Goal: Task Accomplishment & Management: Manage account settings

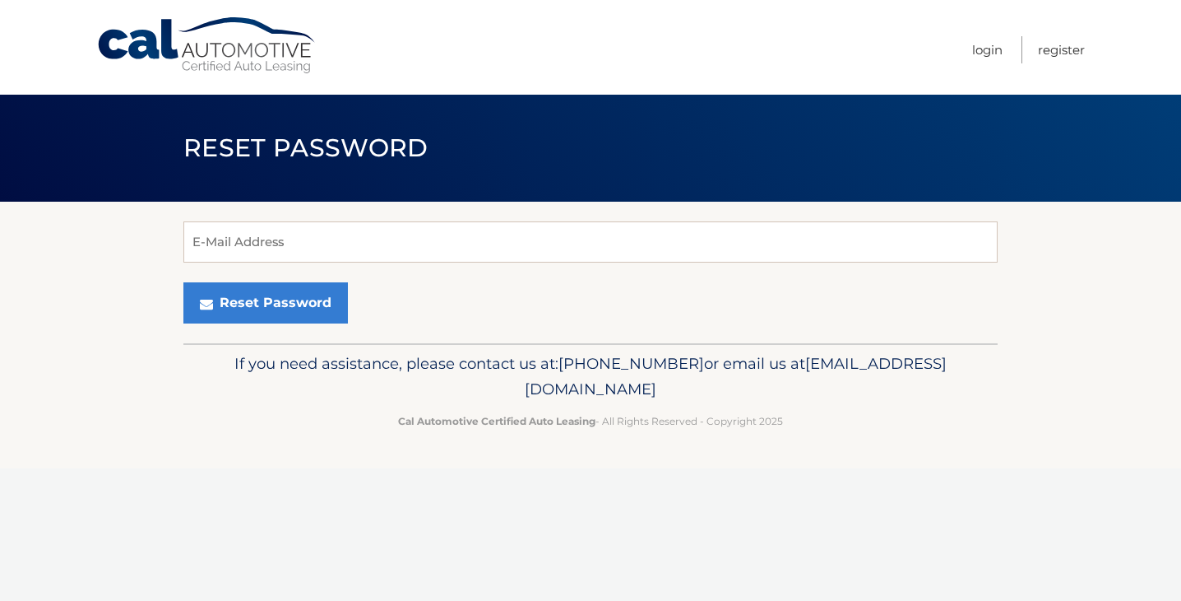
click at [627, 212] on div "E-Mail Address Reset Password" at bounding box center [590, 272] width 814 height 141
click at [620, 257] on input "E-Mail Address" at bounding box center [590, 241] width 814 height 41
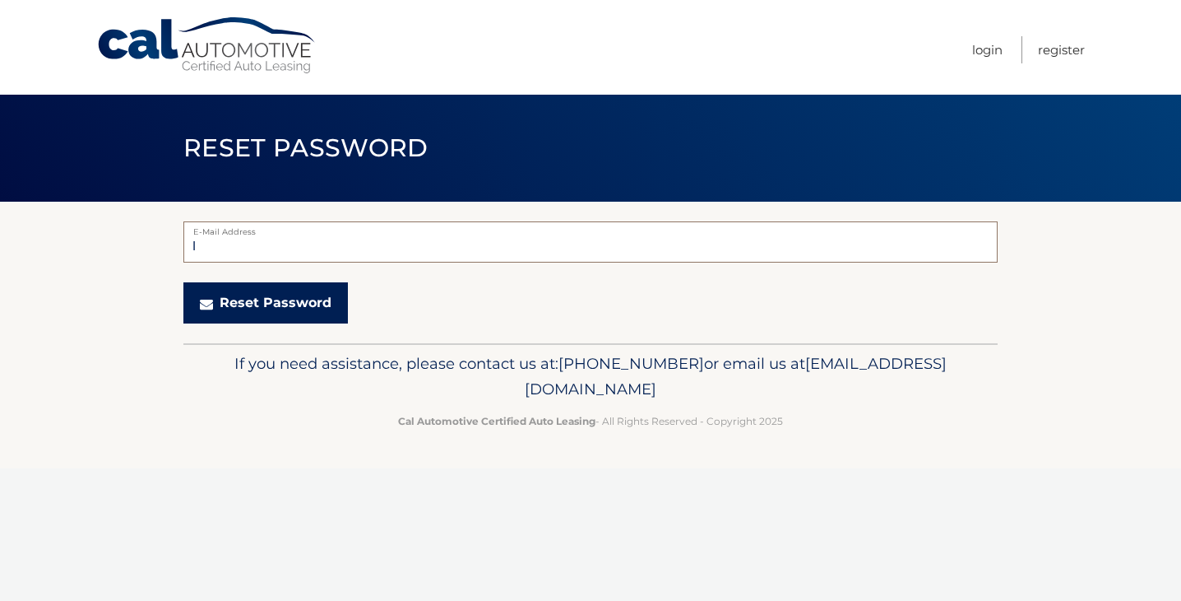
type input "lindsay.bleistein@gmail.com"
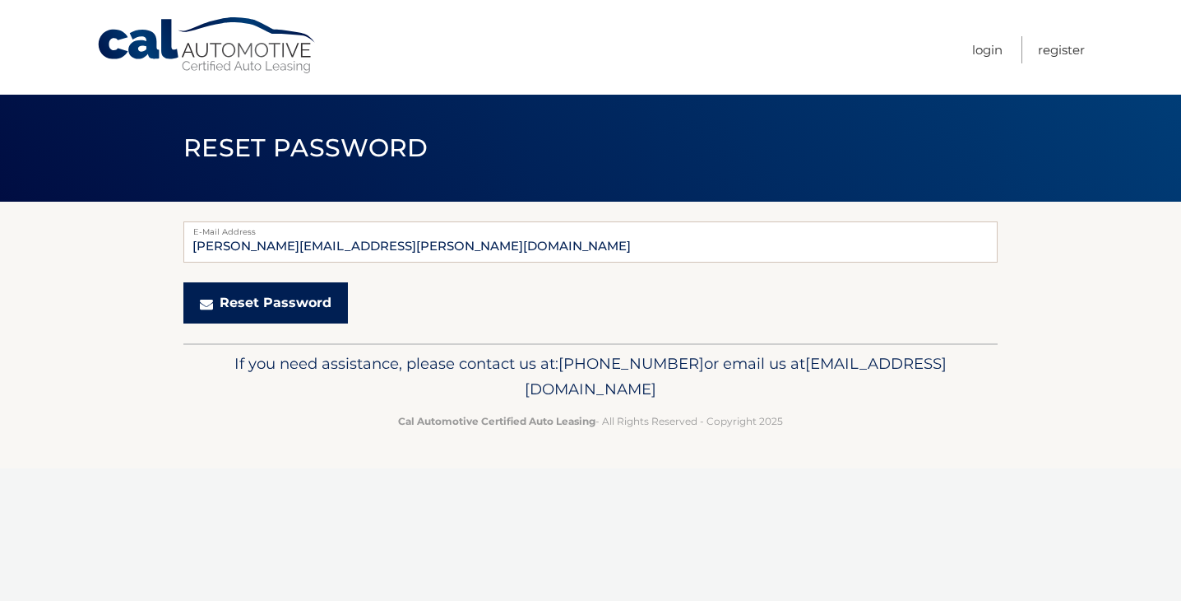
click at [305, 303] on button "Reset Password" at bounding box center [265, 302] width 165 height 41
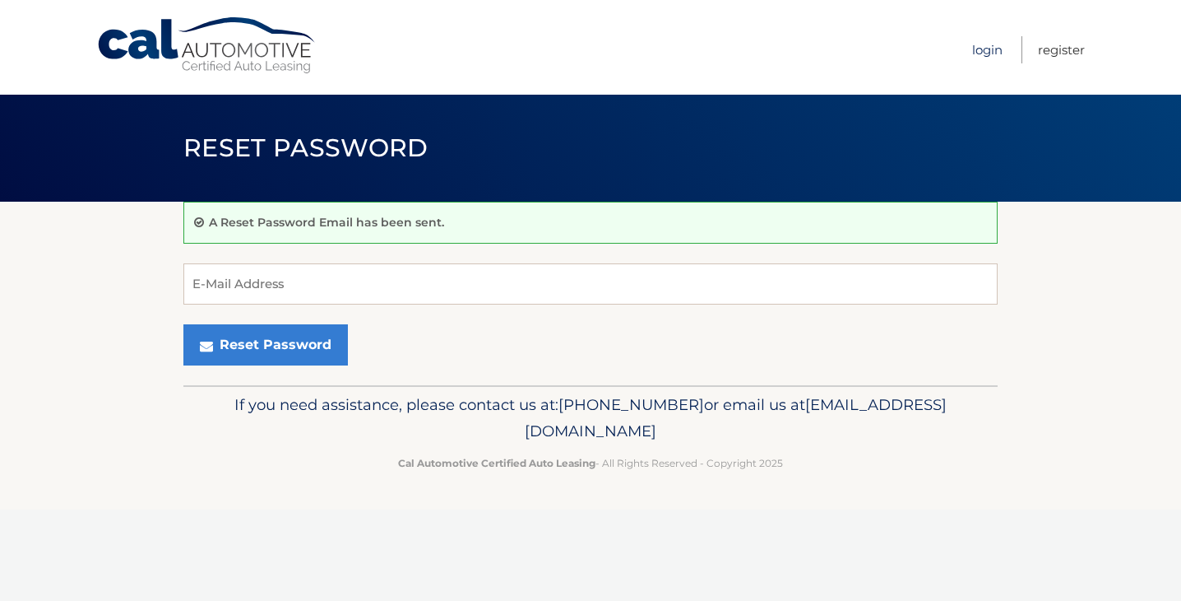
click at [981, 50] on link "Login" at bounding box center [987, 49] width 30 height 27
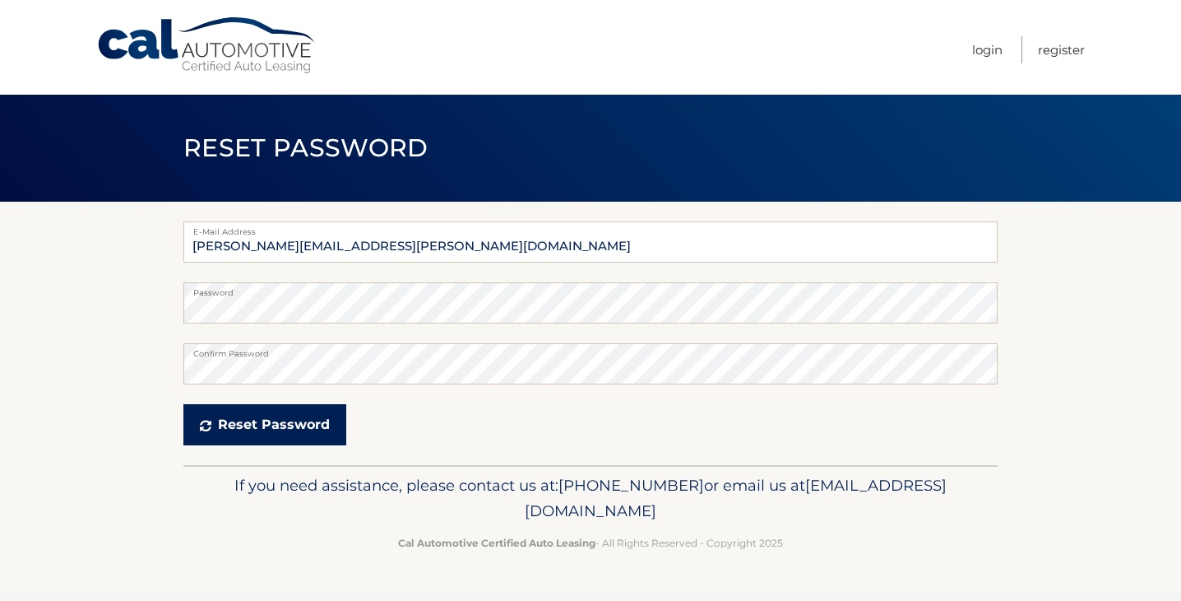
click at [200, 430] on icon "submit" at bounding box center [206, 425] width 12 height 13
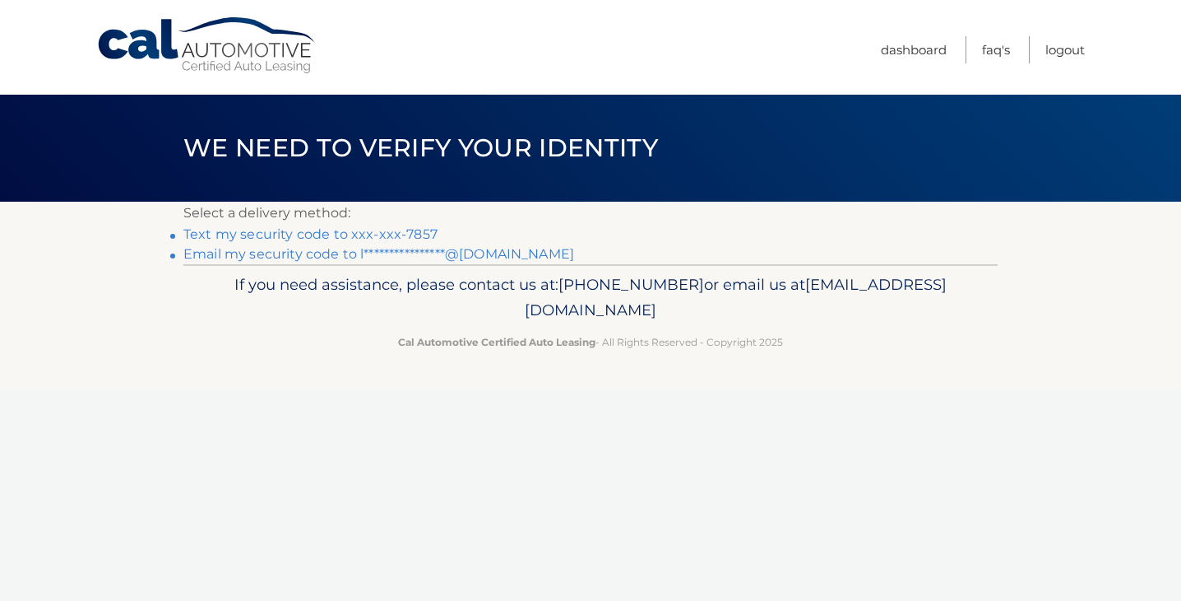
click at [404, 229] on link "Text my security code to xxx-xxx-7857" at bounding box center [310, 234] width 254 height 16
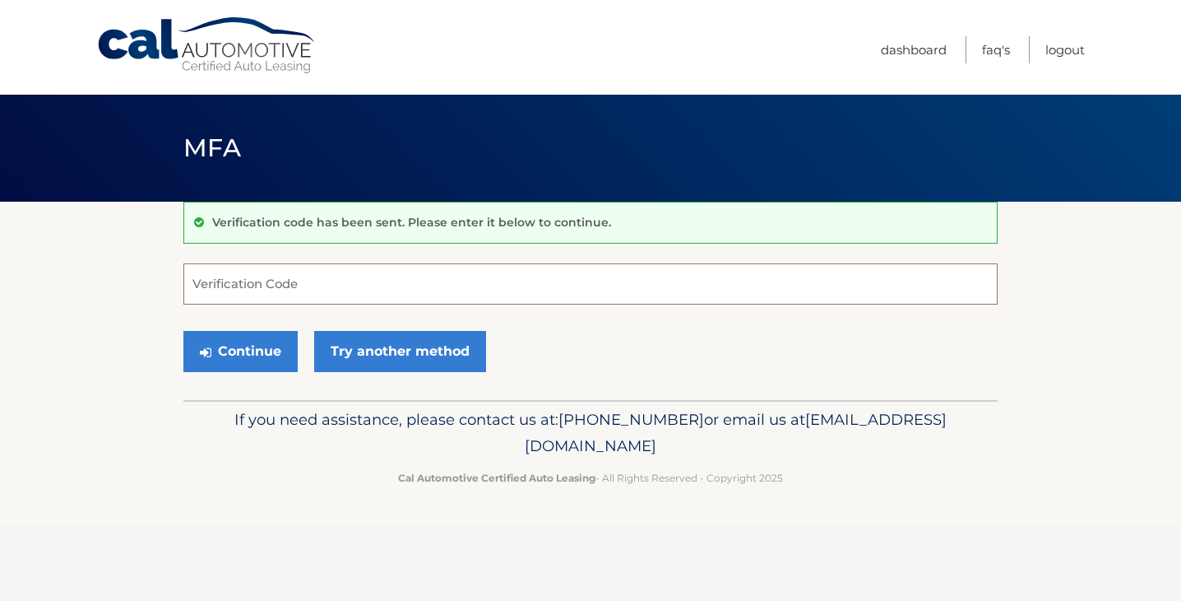
click at [365, 299] on input "Verification Code" at bounding box center [590, 283] width 814 height 41
type input "474014"
click at [229, 355] on button "Continue" at bounding box center [240, 351] width 114 height 41
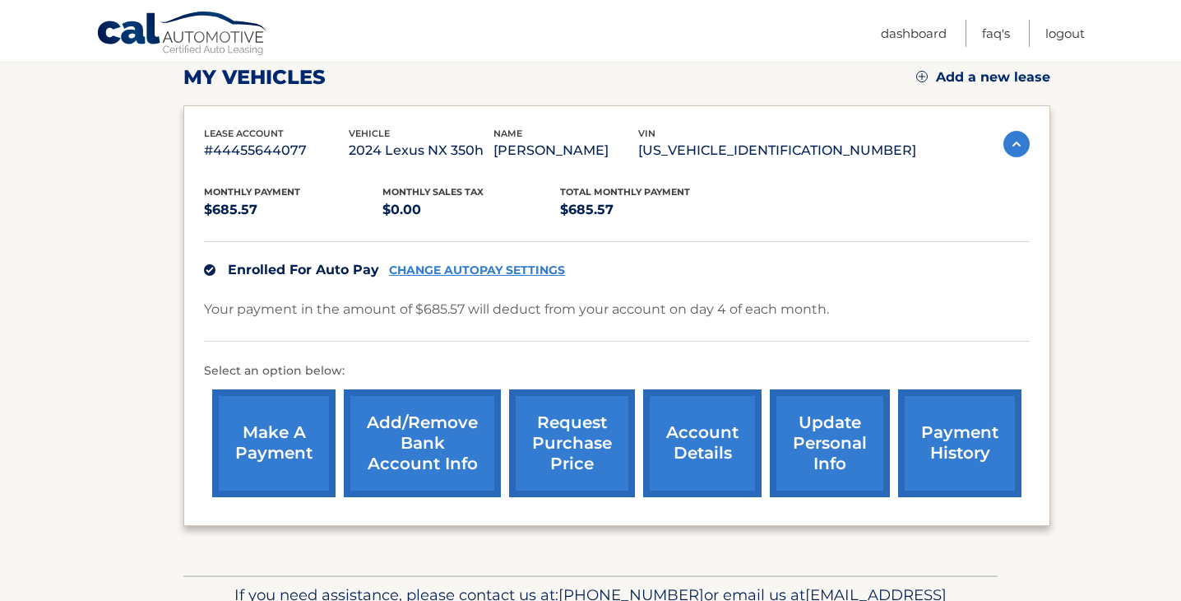
scroll to position [237, 0]
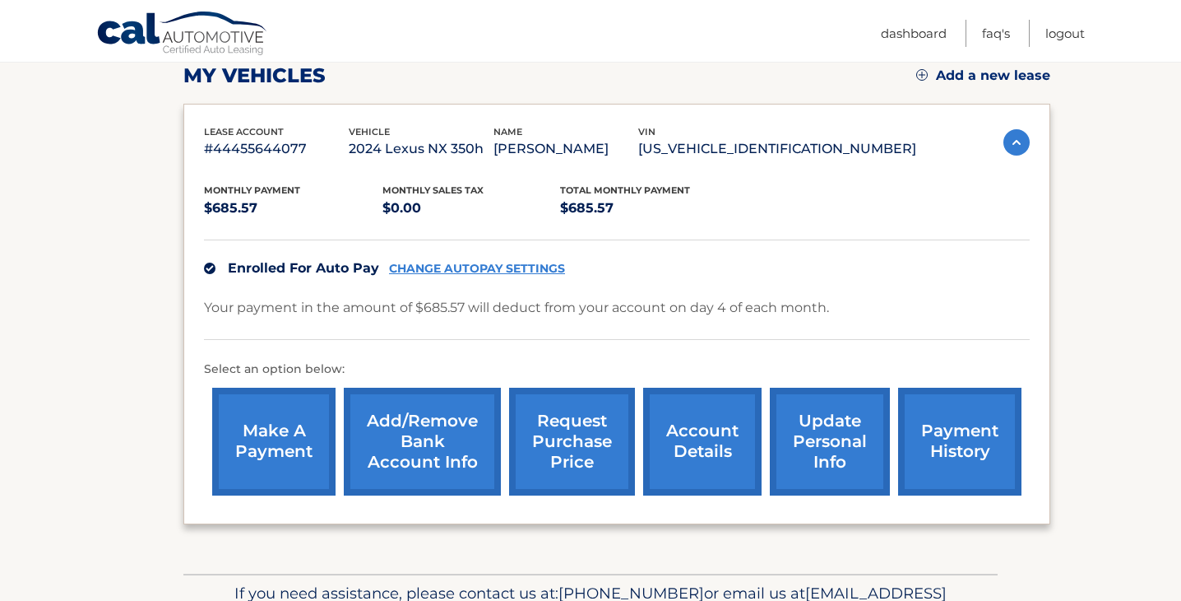
click at [438, 448] on link "Add/Remove bank account info" at bounding box center [422, 441] width 157 height 108
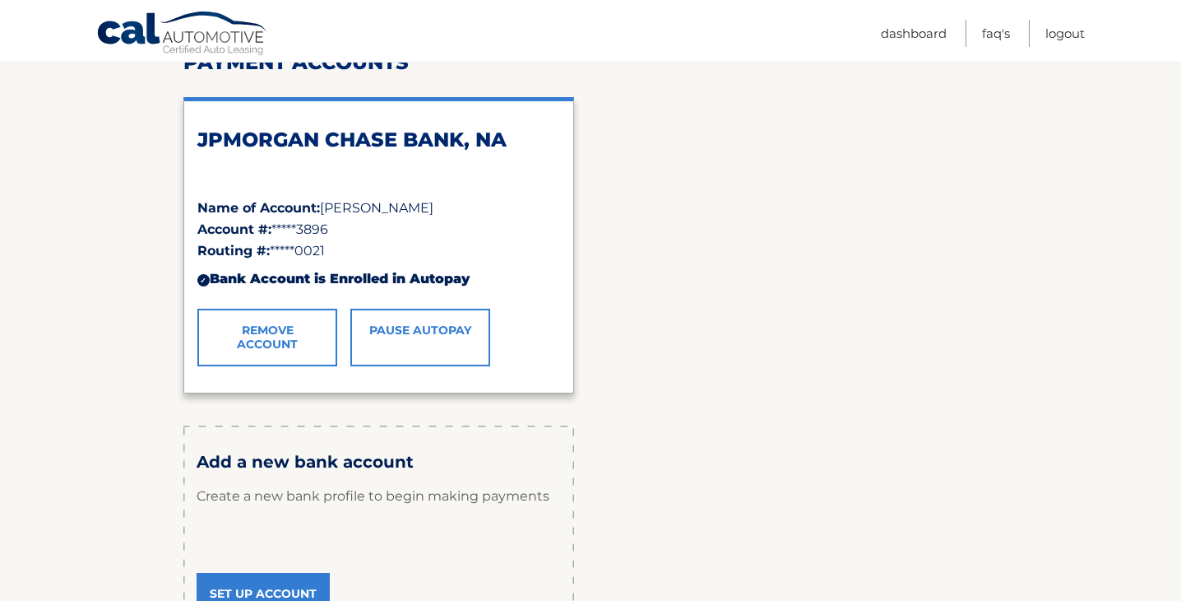
scroll to position [233, 0]
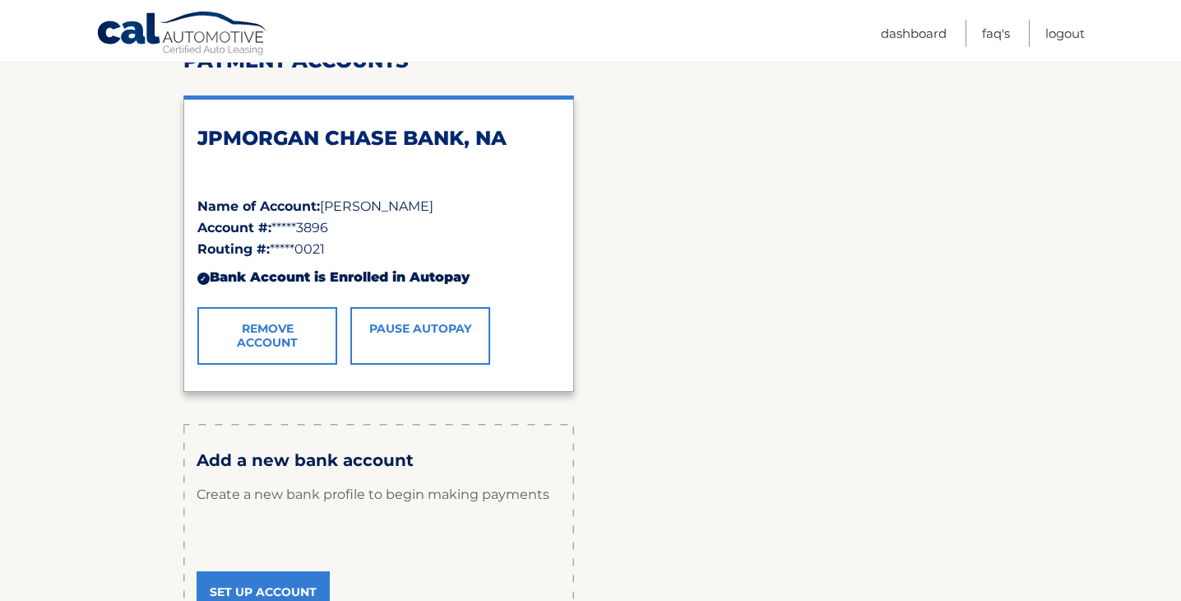
click at [267, 338] on link "Remove Account" at bounding box center [267, 336] width 140 height 58
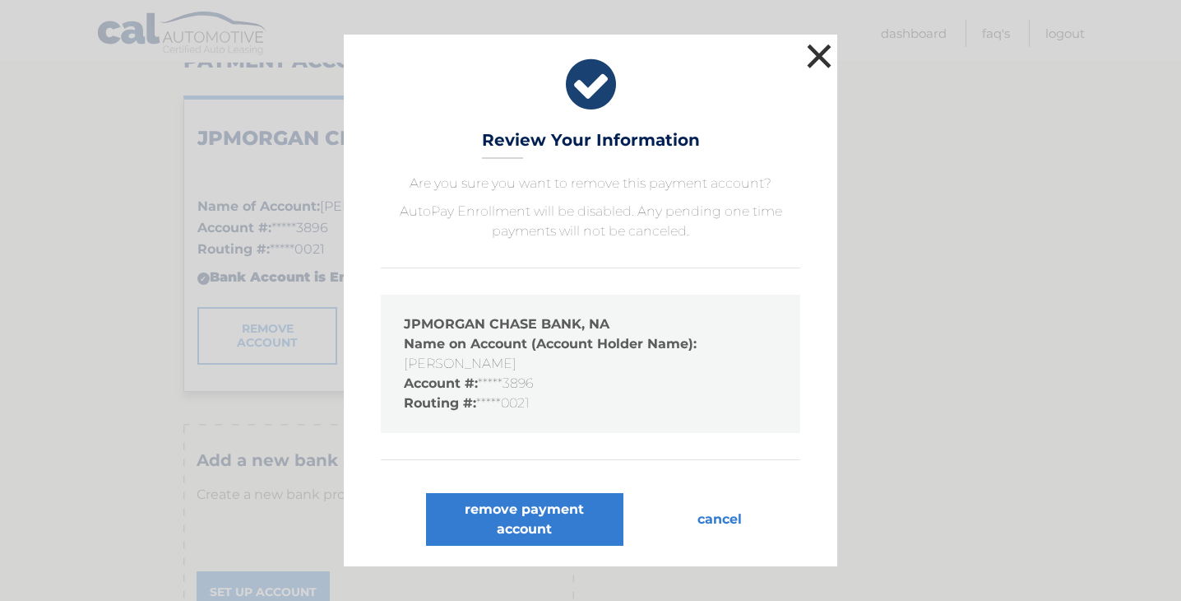
click at [826, 56] on button "×" at bounding box center [819, 55] width 33 height 33
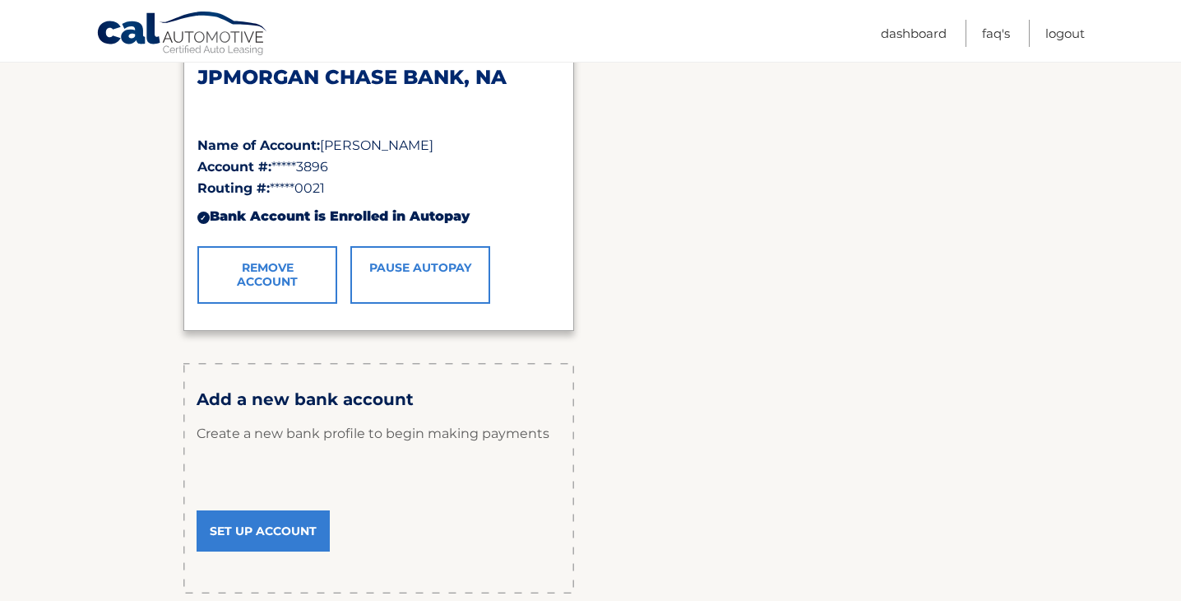
scroll to position [312, 0]
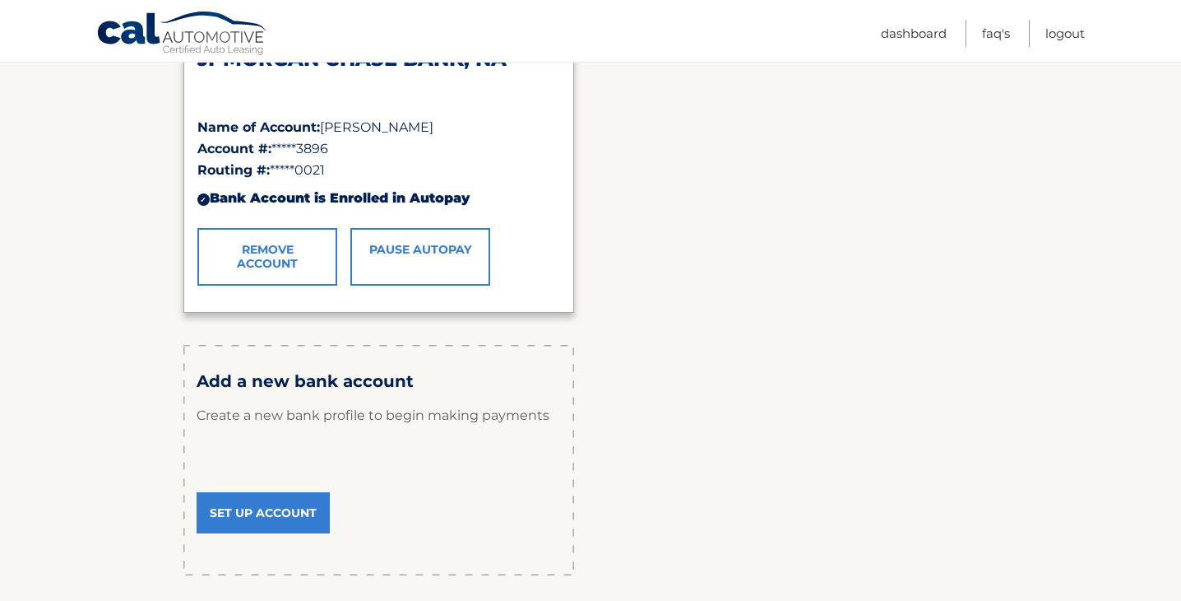
click at [288, 512] on link "Set Up Account" at bounding box center [263, 512] width 133 height 41
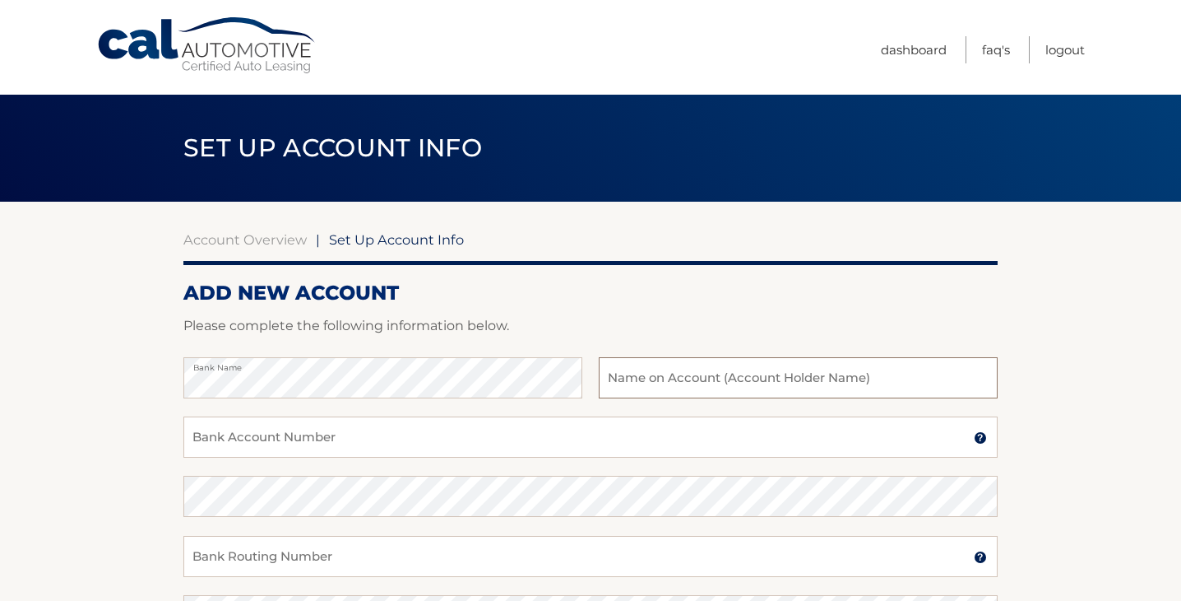
click at [654, 376] on input "text" at bounding box center [798, 377] width 399 height 41
type input "Lindsay Bleistein"
click at [436, 435] on input "Bank Account Number" at bounding box center [590, 436] width 814 height 41
type input "483054911018"
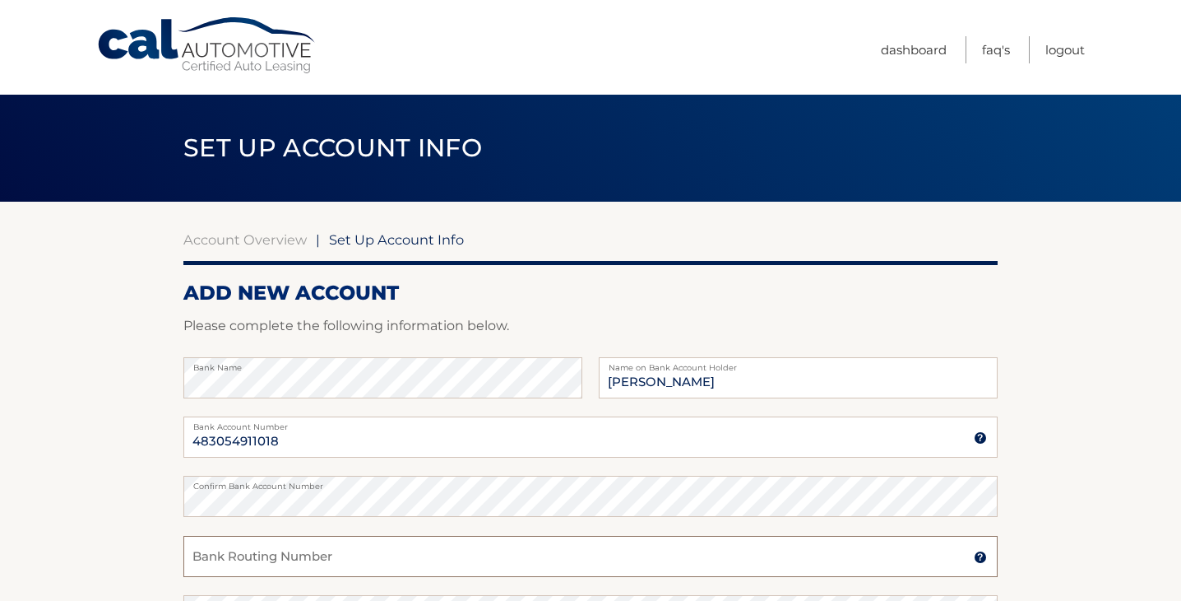
click at [315, 555] on input "Bank Routing Number" at bounding box center [590, 556] width 814 height 41
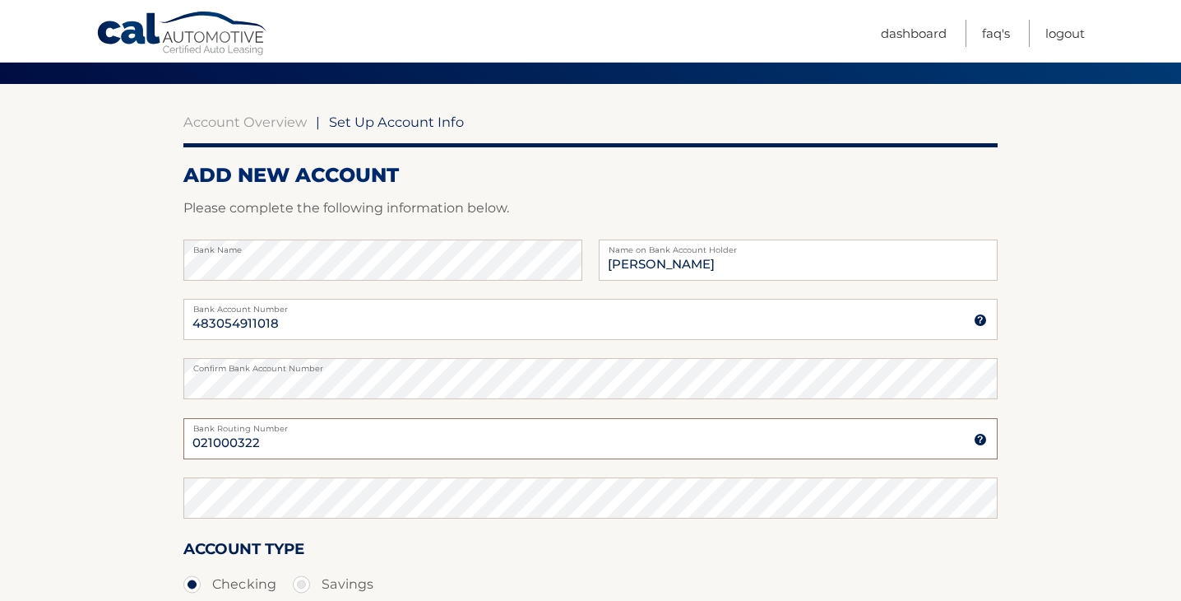
scroll to position [145, 0]
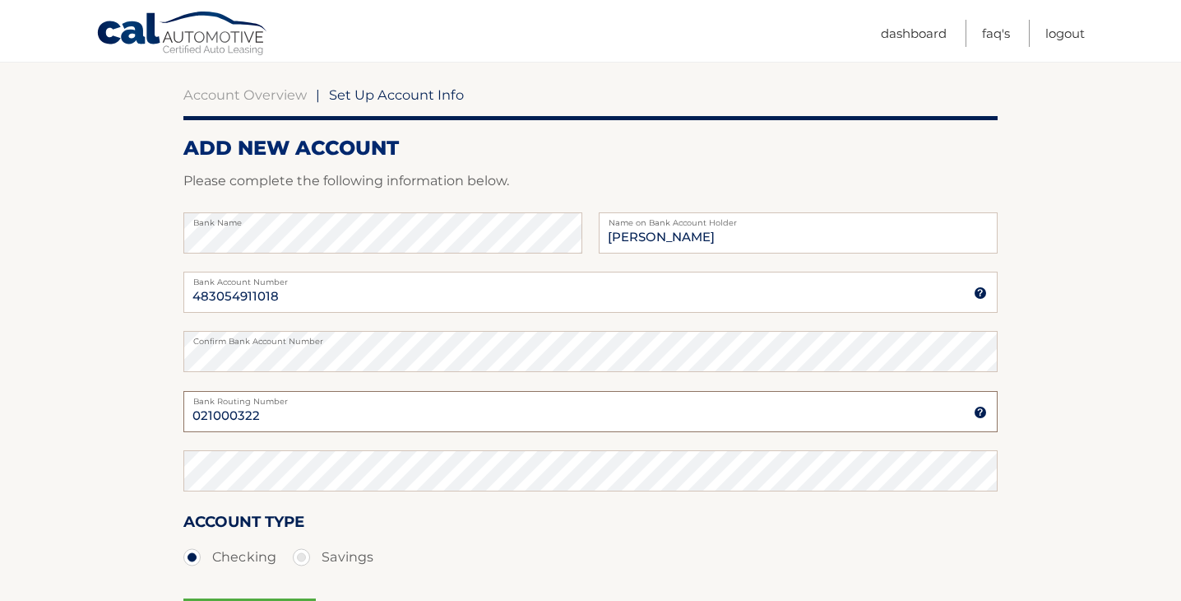
type input "021000322"
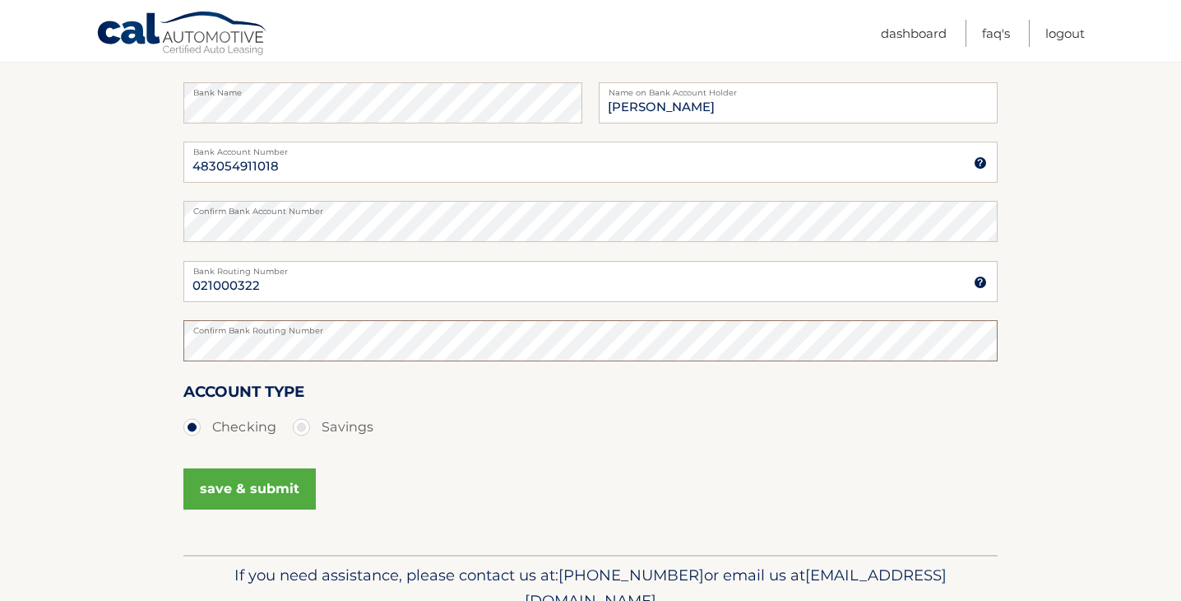
scroll to position [308, 0]
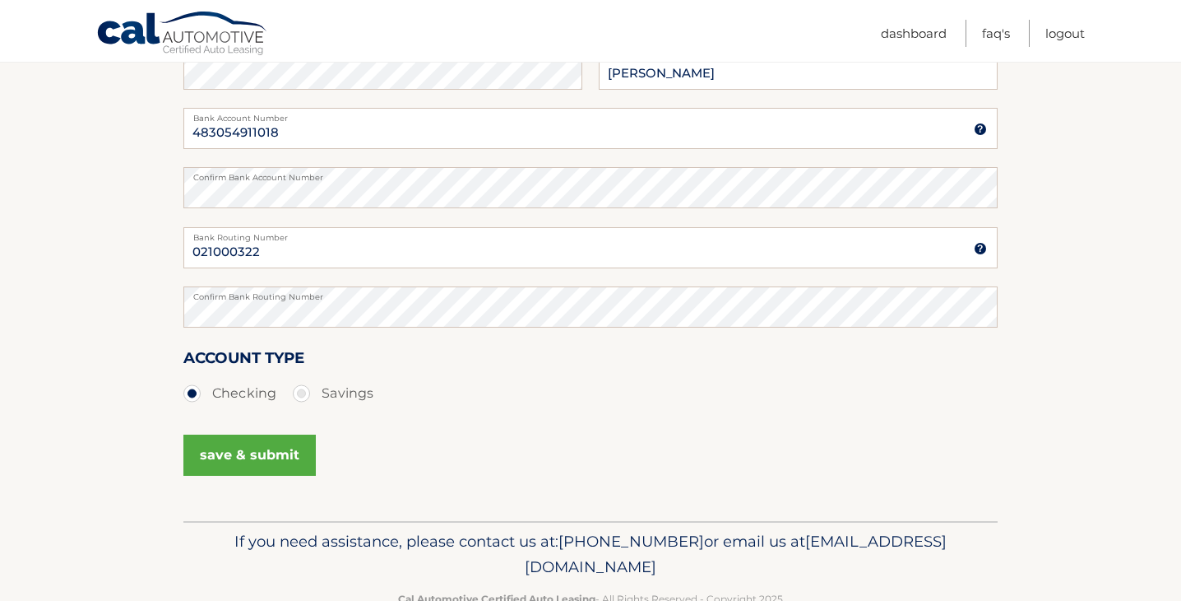
click at [252, 461] on button "save & submit" at bounding box center [249, 454] width 132 height 41
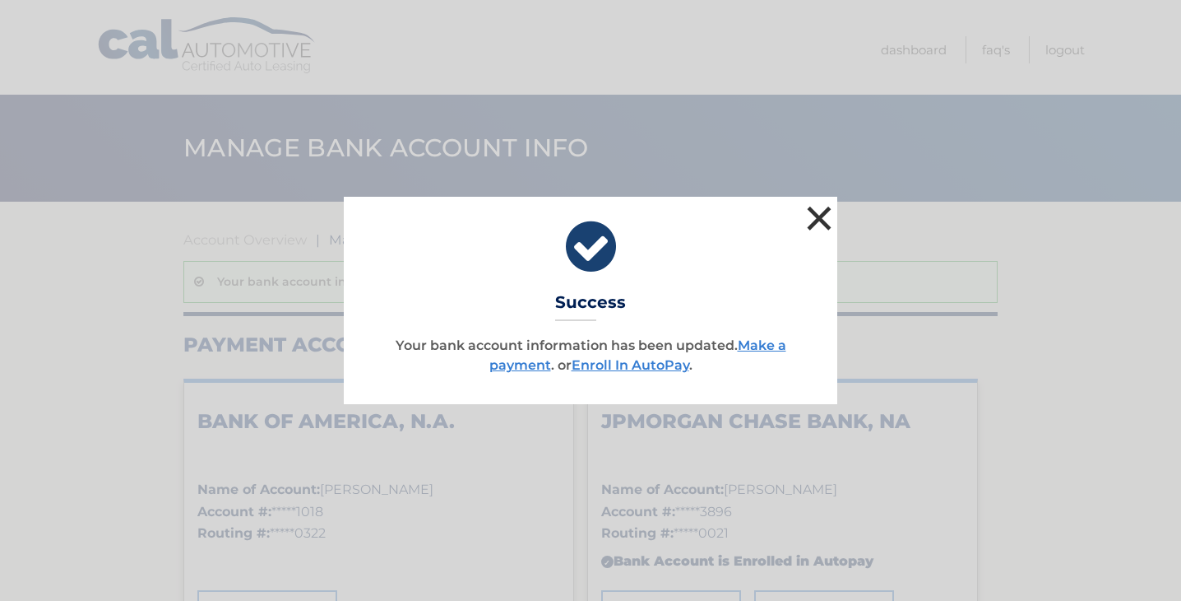
click at [821, 222] on button "×" at bounding box center [819, 218] width 33 height 33
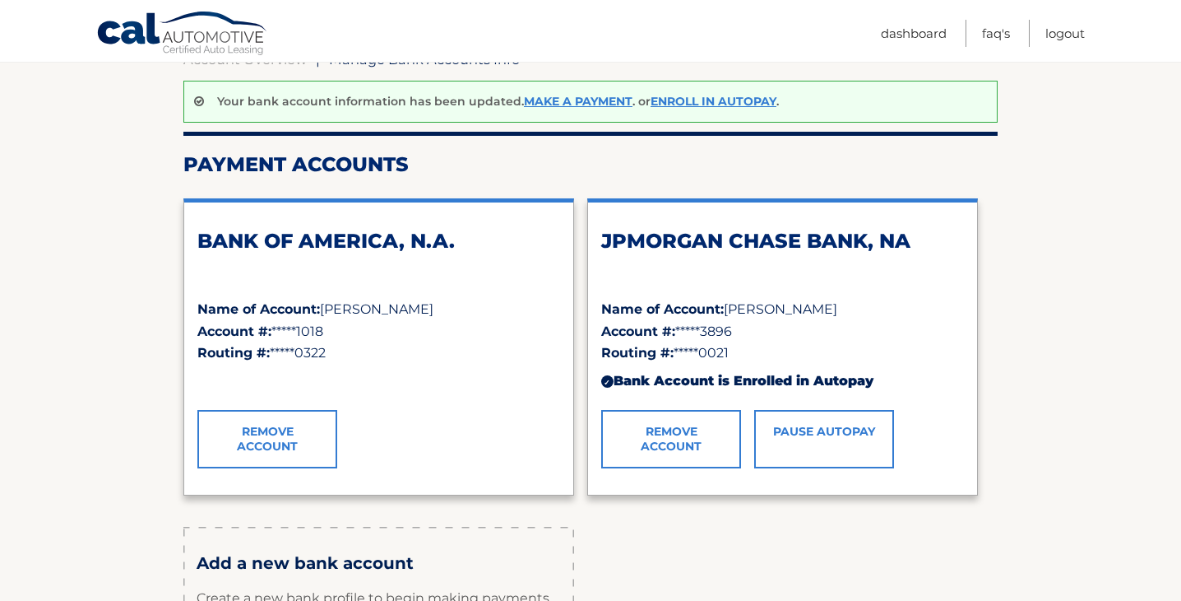
scroll to position [186, 0]
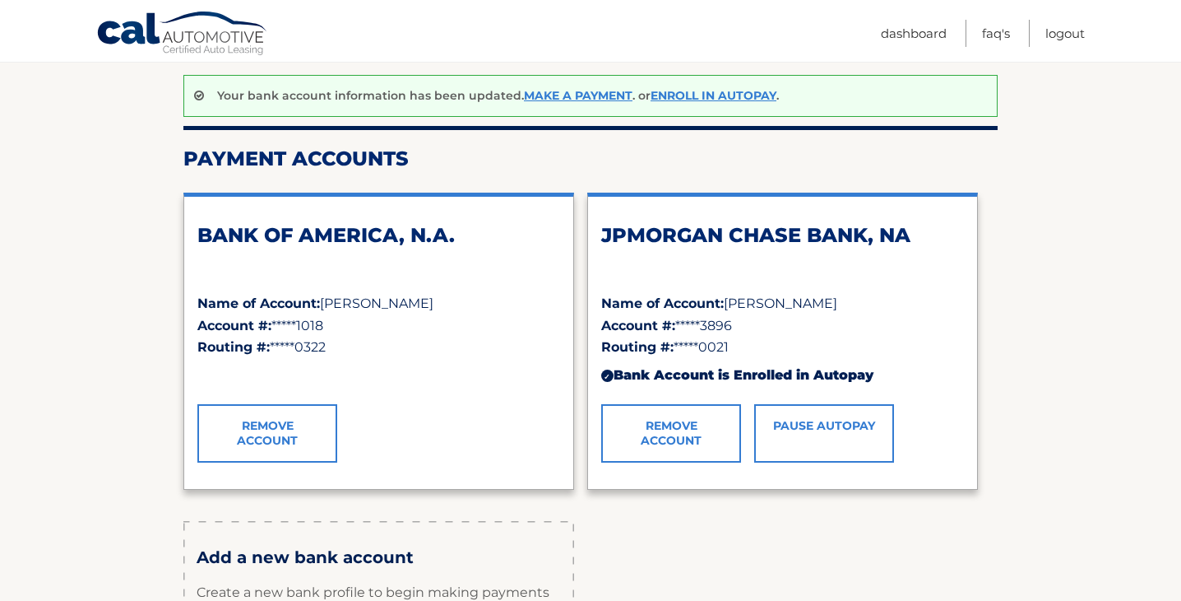
click at [666, 439] on link "Remove Account" at bounding box center [671, 433] width 140 height 58
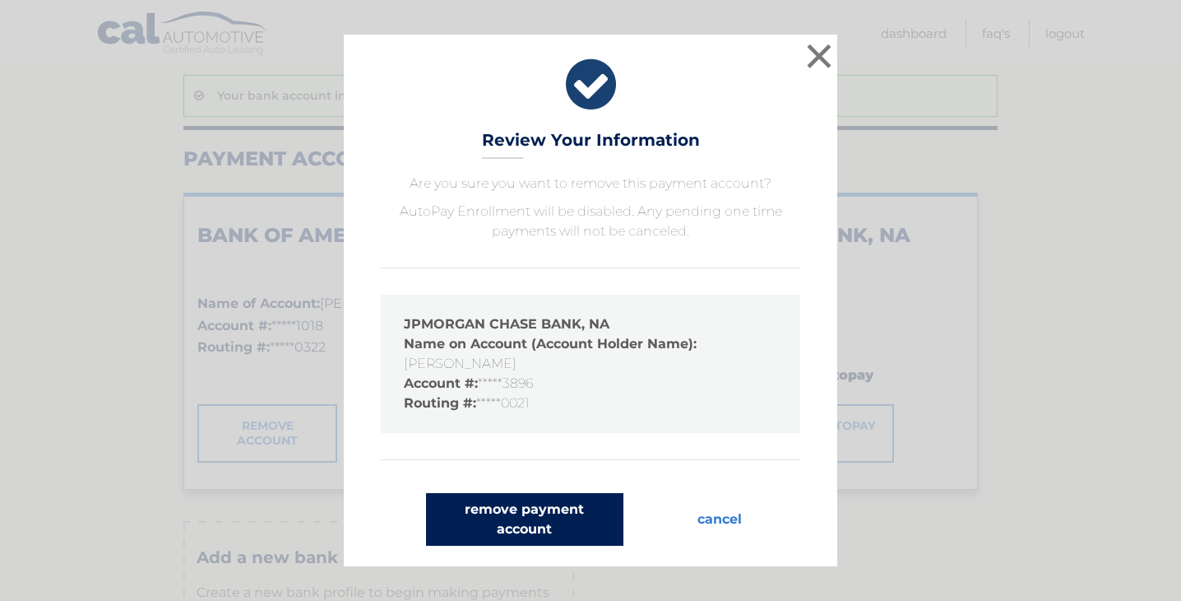
click at [554, 522] on button "remove payment account" at bounding box center [524, 519] width 197 height 53
click at [519, 519] on button "remove payment account" at bounding box center [524, 519] width 197 height 53
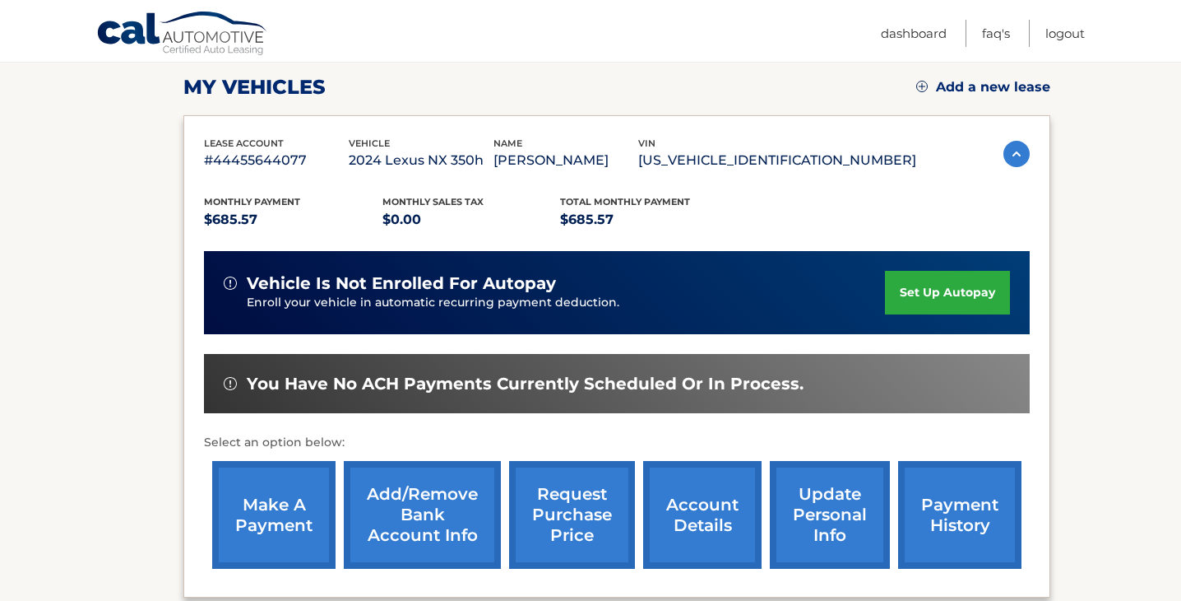
scroll to position [239, 0]
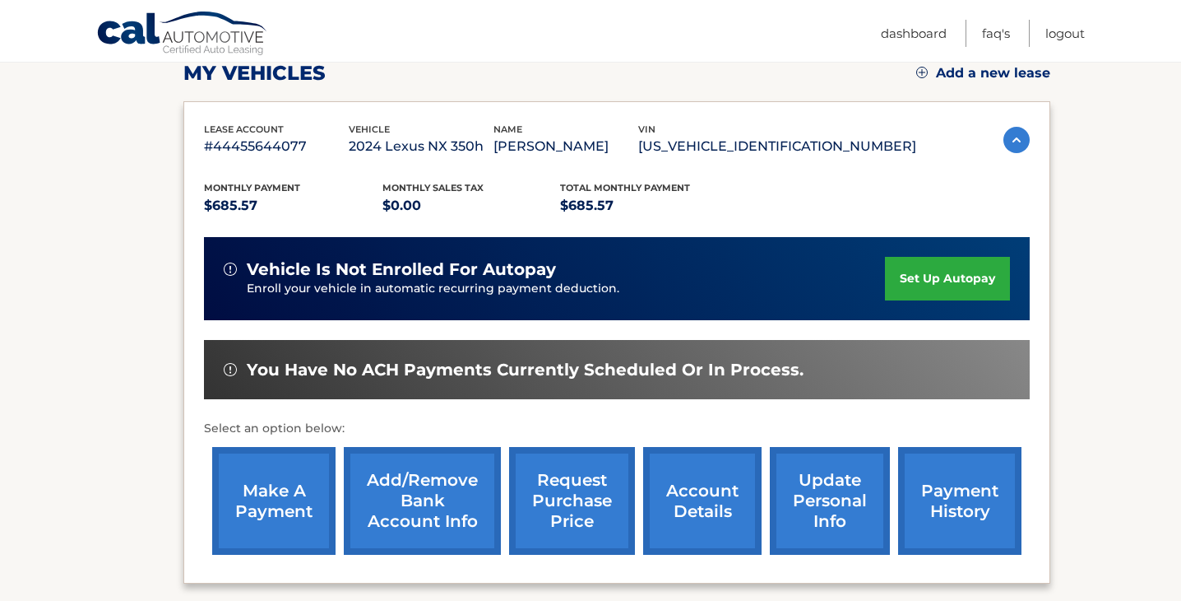
click at [930, 281] on link "set up autopay" at bounding box center [947, 279] width 125 height 44
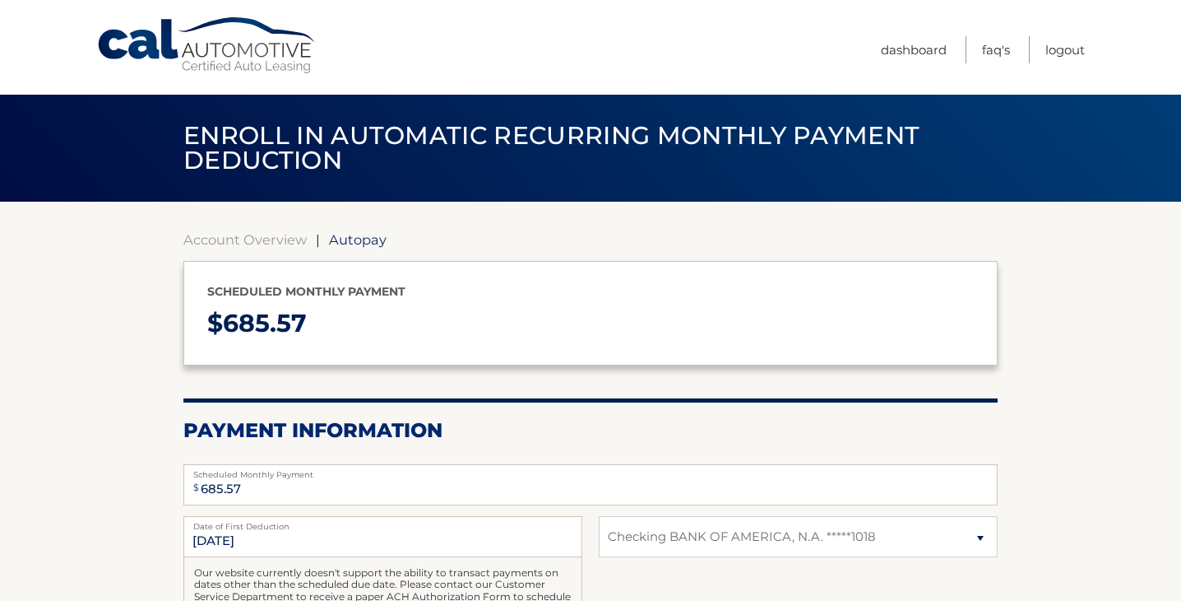
select select "OTAxYjcwMGQtNWYzYS00MDBhLWIzMWMtY2IxYTBkOTdjYzU5"
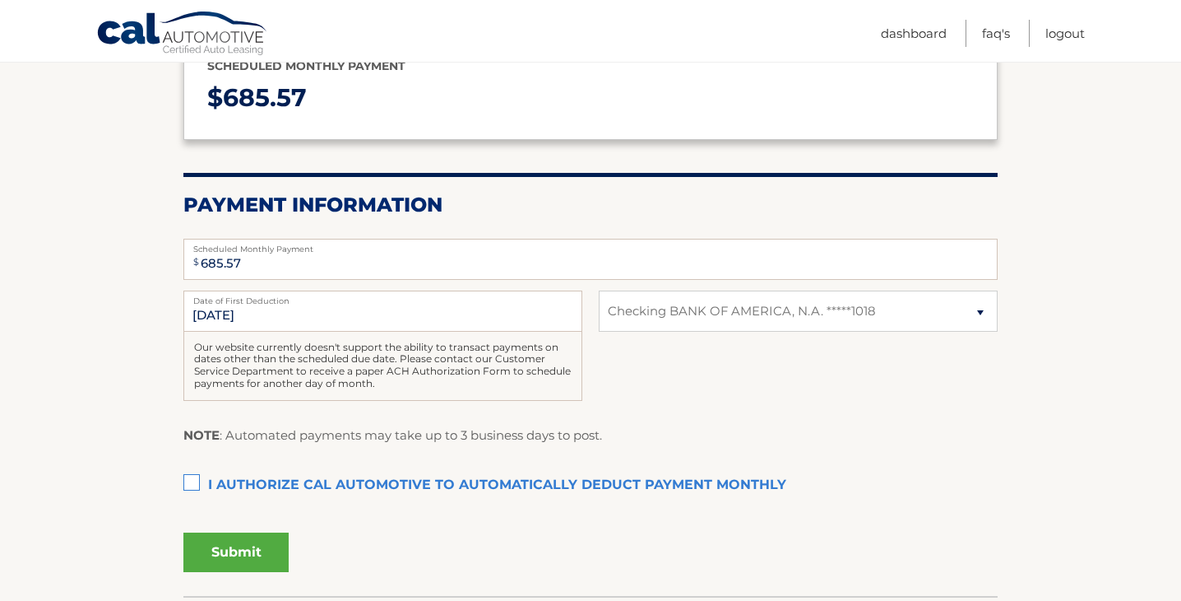
scroll to position [228, 0]
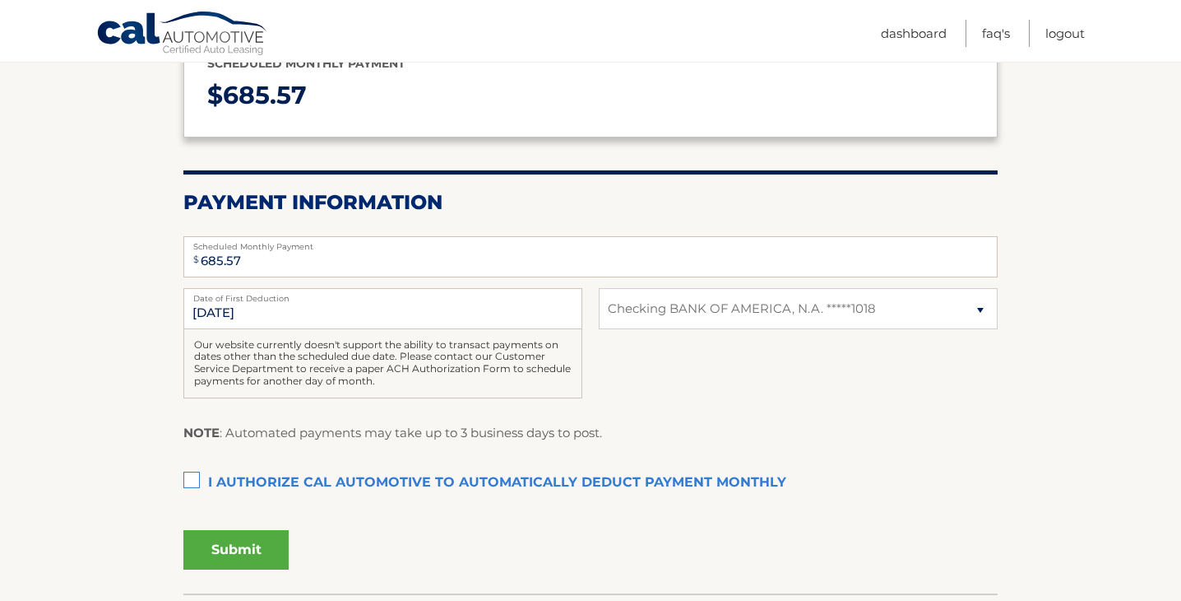
click at [196, 483] on label "I authorize cal automotive to automatically deduct payment monthly This checkbo…" at bounding box center [590, 482] width 814 height 33
click at [0, 0] on input "I authorize cal automotive to automatically deduct payment monthly This checkbo…" at bounding box center [0, 0] width 0 height 0
click at [244, 540] on button "Submit" at bounding box center [235, 549] width 105 height 39
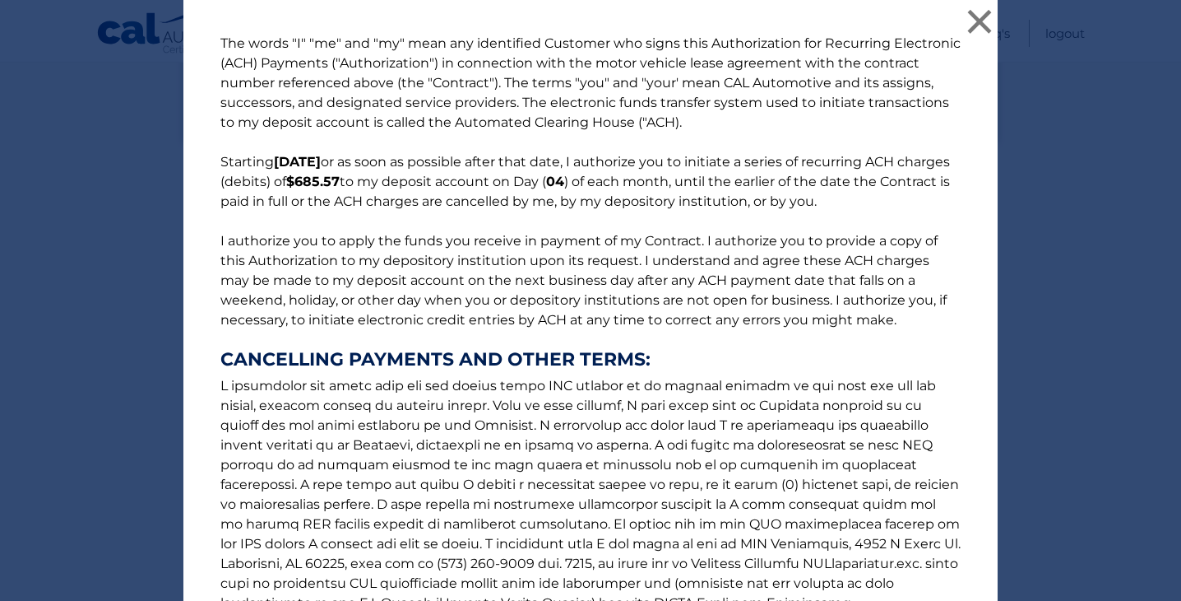
scroll to position [196, 0]
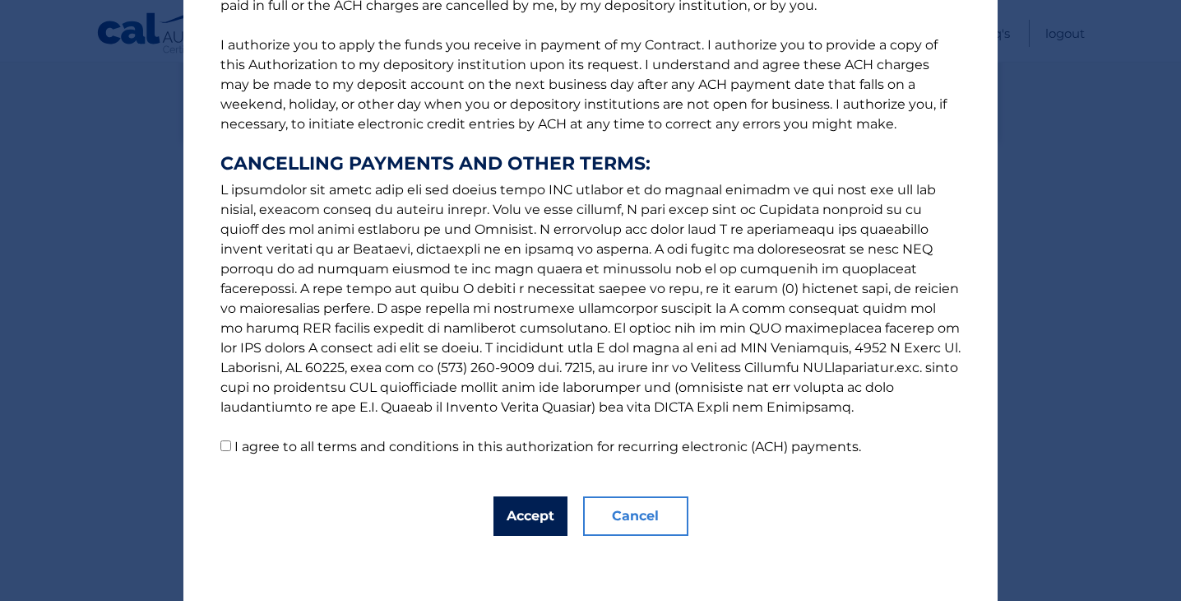
click at [561, 505] on button "Accept" at bounding box center [531, 515] width 74 height 39
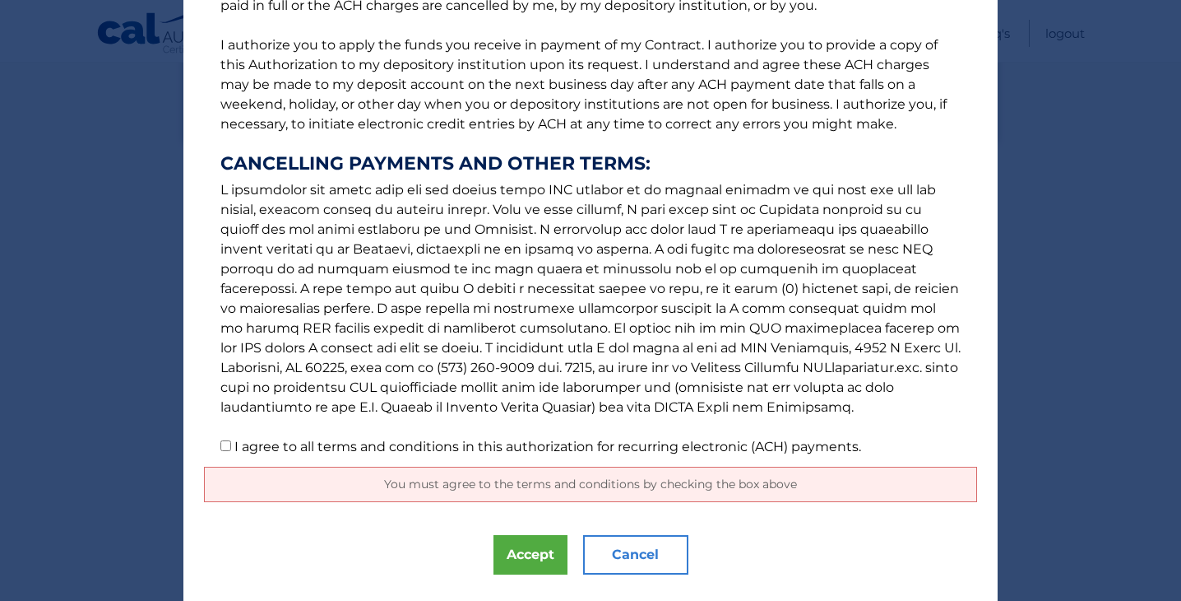
click at [226, 438] on p "The words "I" "me" and "my" mean any identified Customer who signs this Authori…" at bounding box center [590, 147] width 773 height 619
click at [223, 445] on input "I agree to all terms and conditions in this authorization for recurring electro…" at bounding box center [225, 445] width 11 height 11
checkbox input "true"
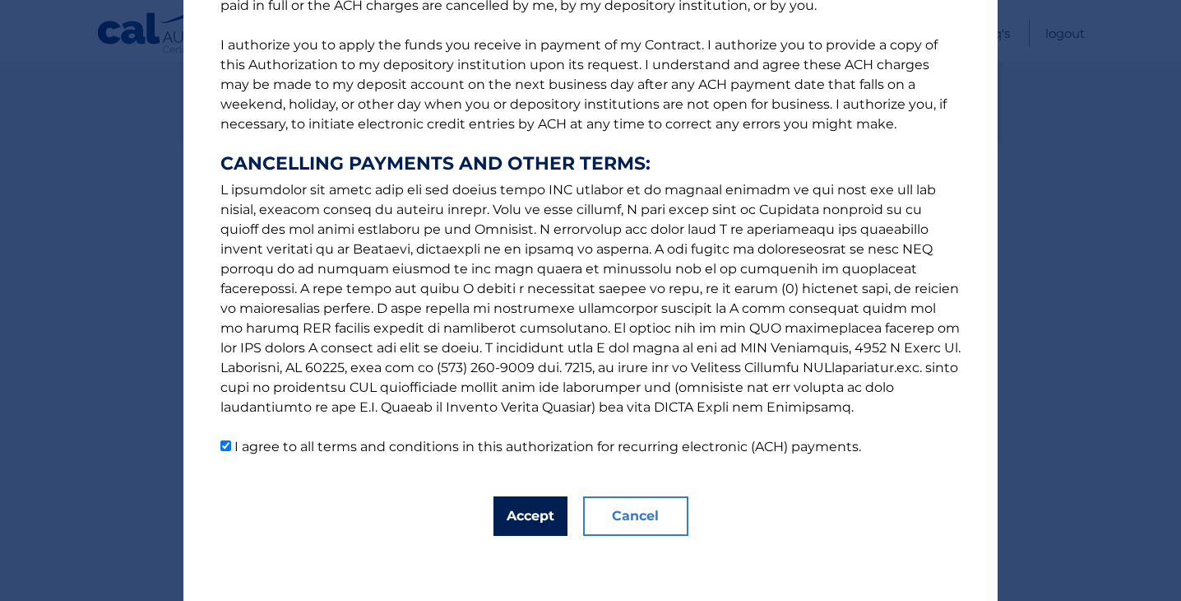
click at [527, 519] on button "Accept" at bounding box center [531, 515] width 74 height 39
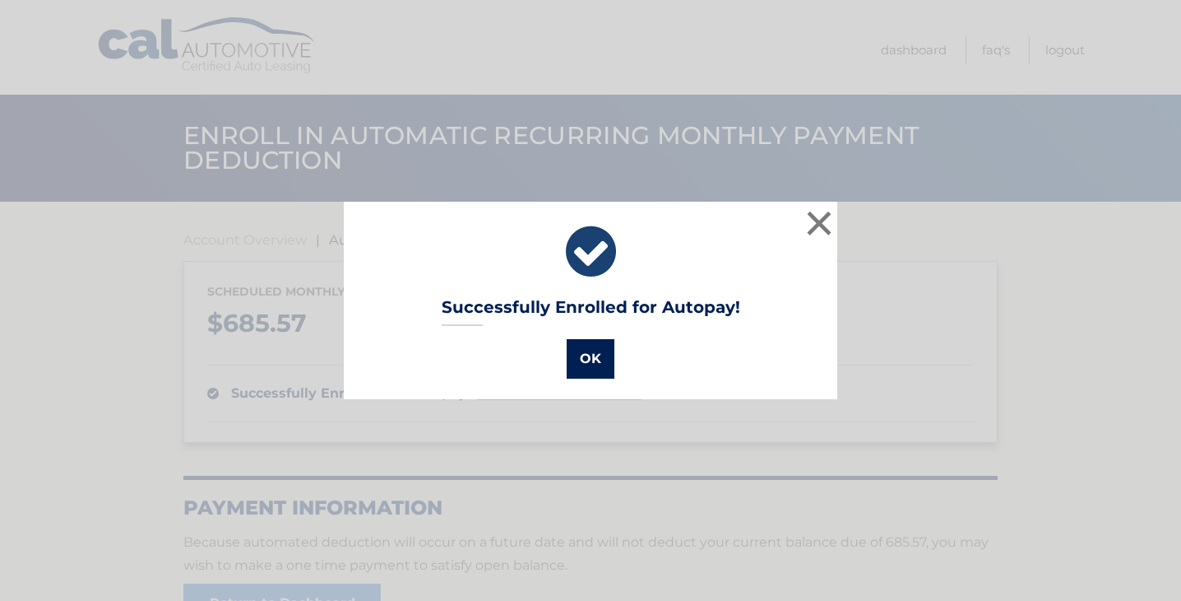
click at [591, 355] on button "OK" at bounding box center [591, 358] width 48 height 39
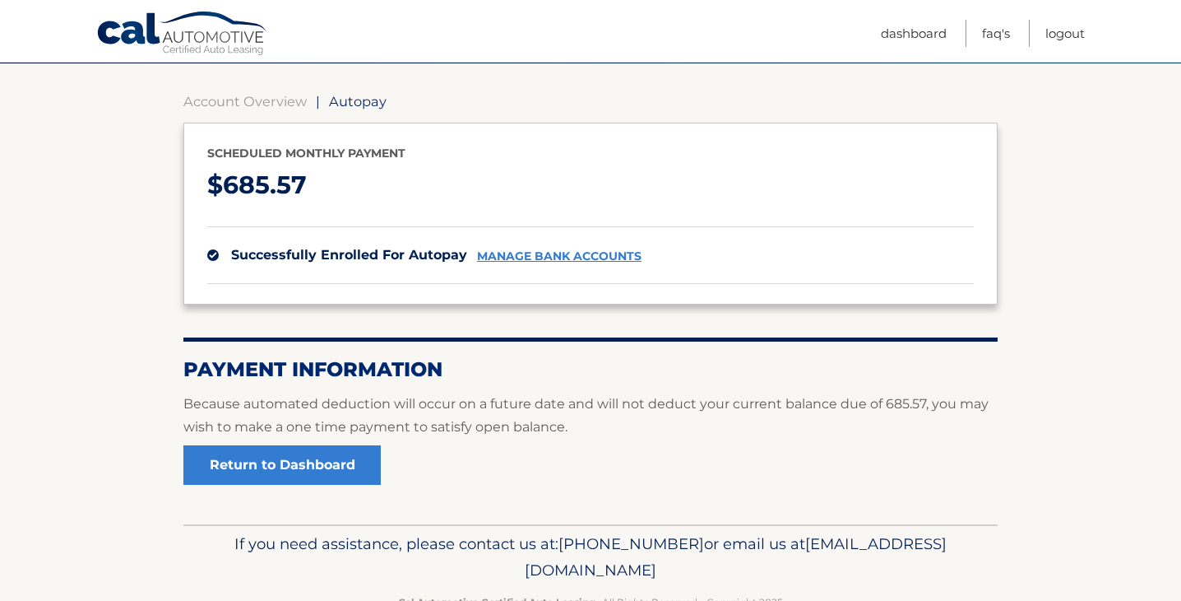
scroll to position [187, 0]
